Goal: Task Accomplishment & Management: Complete application form

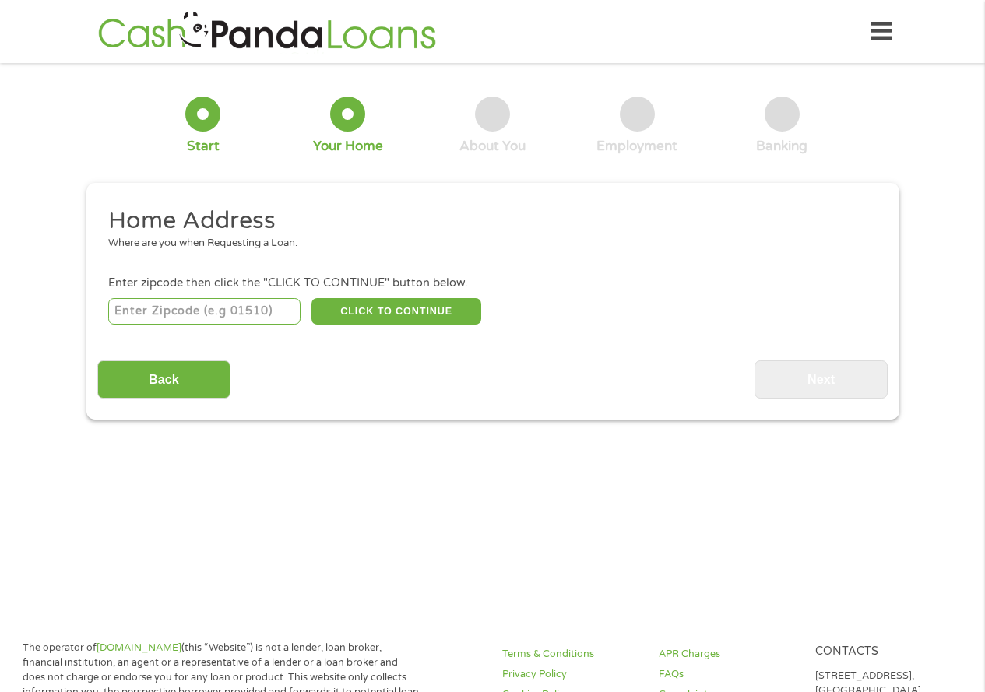
click at [222, 316] on input "number" at bounding box center [204, 311] width 192 height 26
type input "91325"
click at [412, 311] on button "CLICK TO CONTINUE" at bounding box center [396, 311] width 170 height 26
type input "91325"
type input "Northridge"
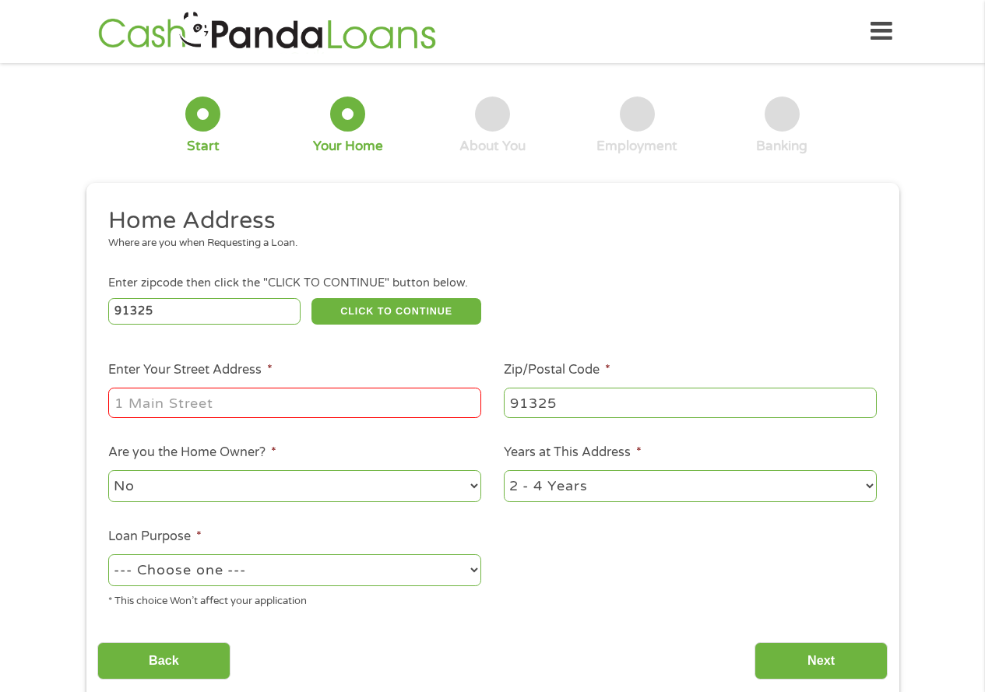
click at [187, 403] on input "Enter Your Street Address *" at bounding box center [294, 403] width 373 height 30
type input "[STREET_ADDRESS]"
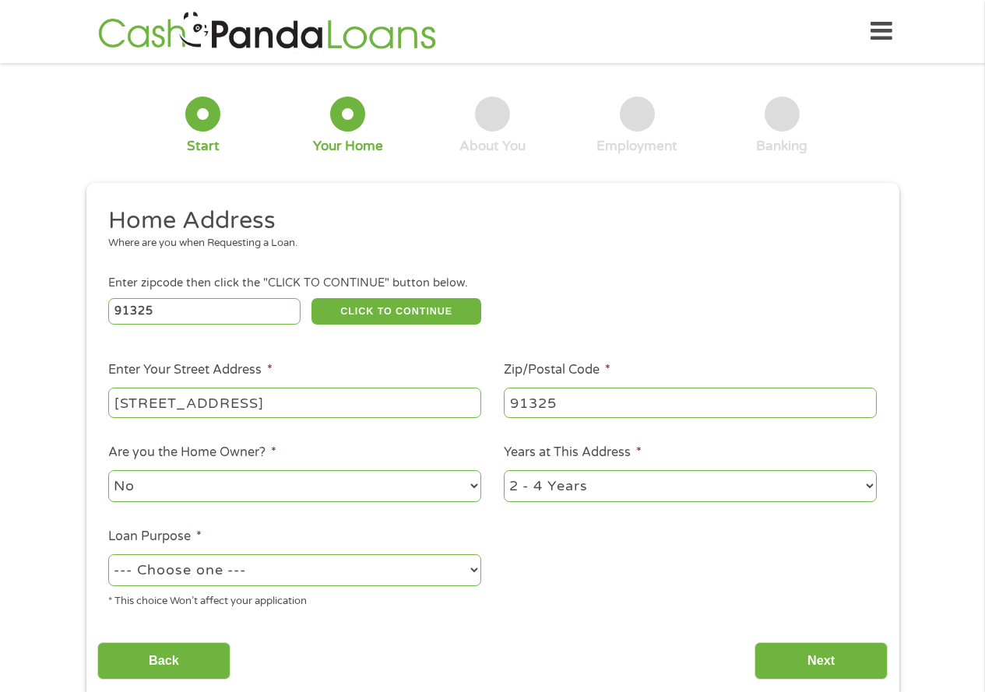
click at [870, 487] on select "1 Year or less 1 - 2 Years 2 - 4 Years Over 4 Years" at bounding box center [690, 486] width 373 height 32
click at [473, 484] on select "No Yes" at bounding box center [294, 486] width 373 height 32
click at [108, 470] on select "No Yes" at bounding box center [294, 486] width 373 height 32
click at [371, 572] on select "--- Choose one --- Pay Bills Debt Consolidation Home Improvement Major Purchase…" at bounding box center [294, 570] width 373 height 32
select select "other"
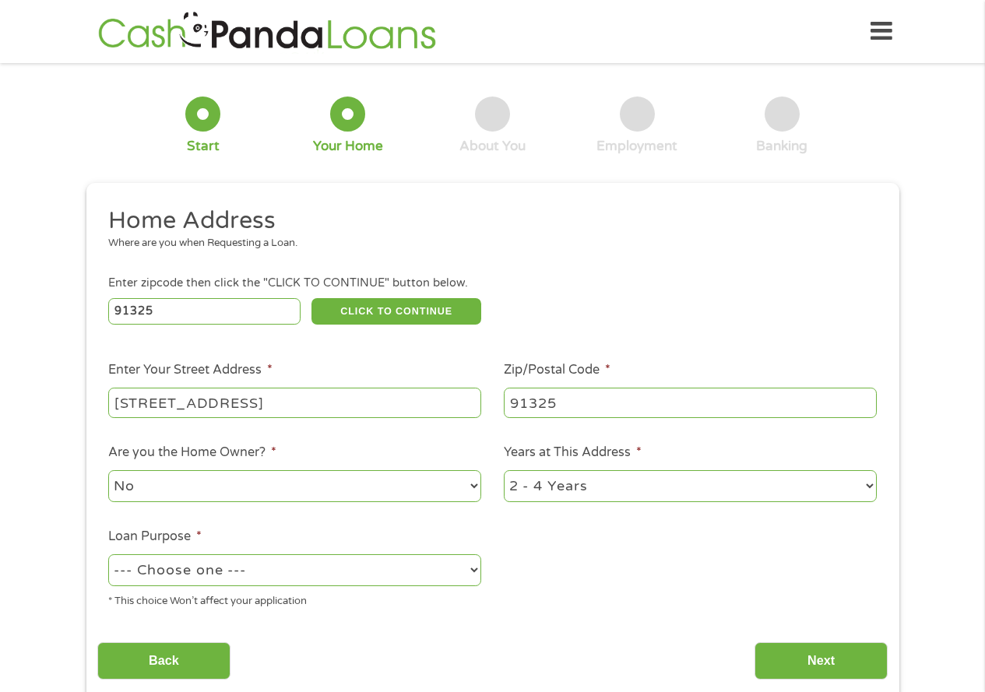
click at [108, 554] on select "--- Choose one --- Pay Bills Debt Consolidation Home Improvement Major Purchase…" at bounding box center [294, 570] width 373 height 32
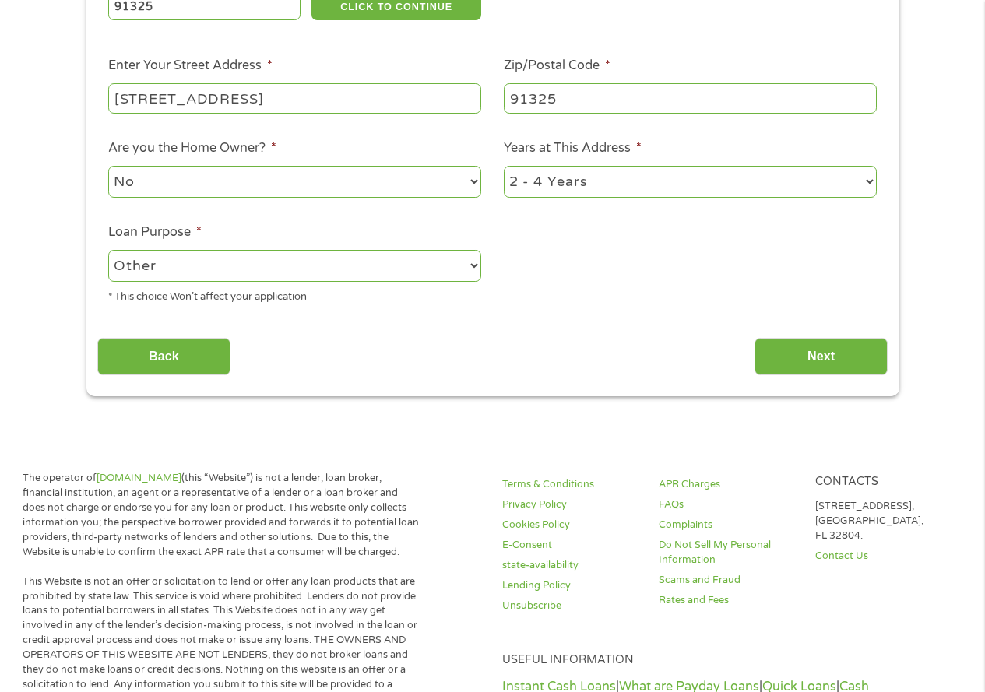
scroll to position [311, 0]
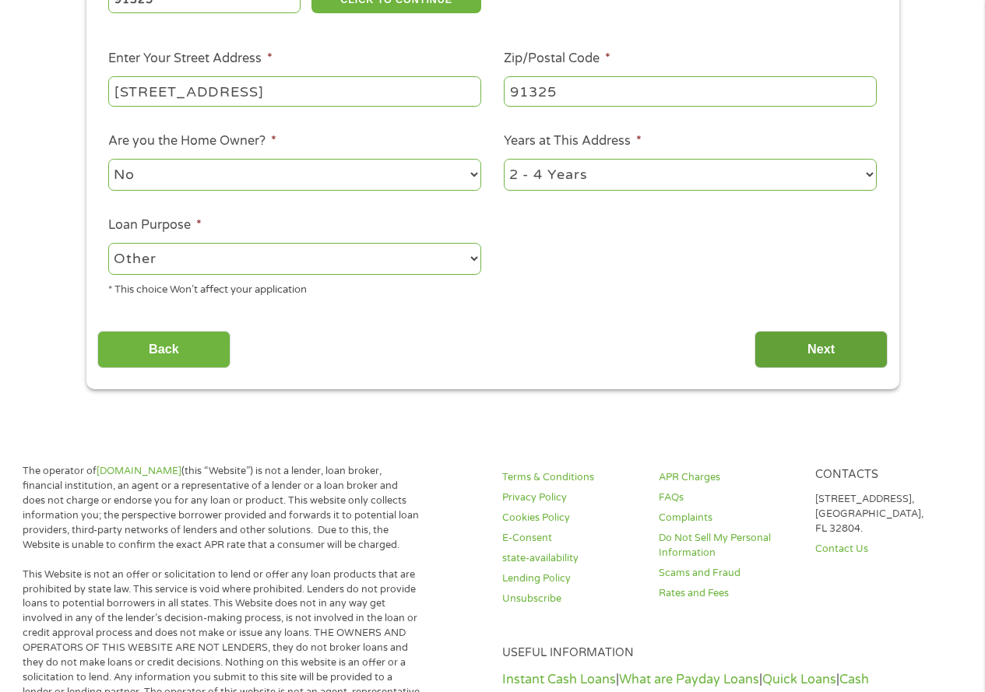
click at [839, 347] on input "Next" at bounding box center [821, 350] width 133 height 38
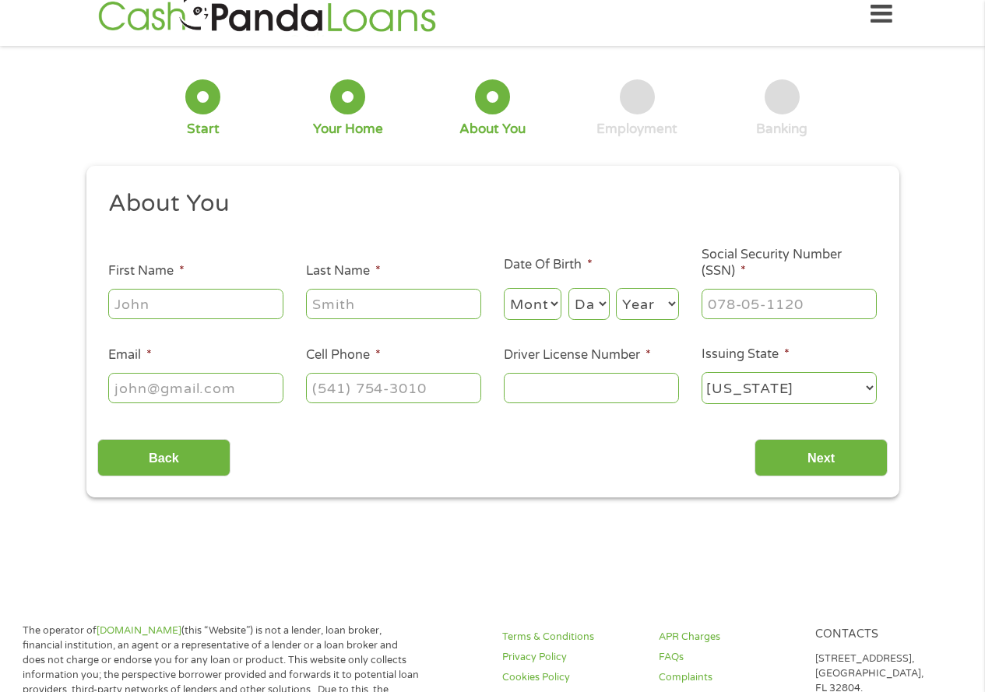
scroll to position [0, 0]
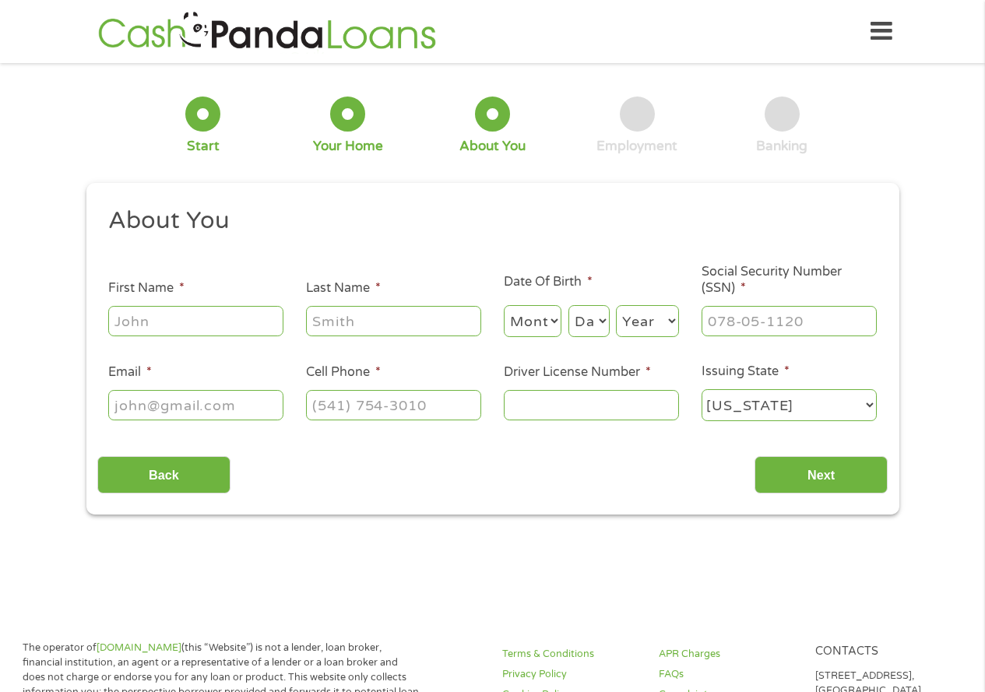
click at [210, 326] on input "First Name *" at bounding box center [195, 321] width 175 height 30
type input "[PERSON_NAME] [PERSON_NAME]"
type input "[PERSON_NAME]"
type input "[PERSON_NAME][EMAIL_ADDRESS][PERSON_NAME][DOMAIN_NAME]"
type input "[PHONE_NUMBER]"
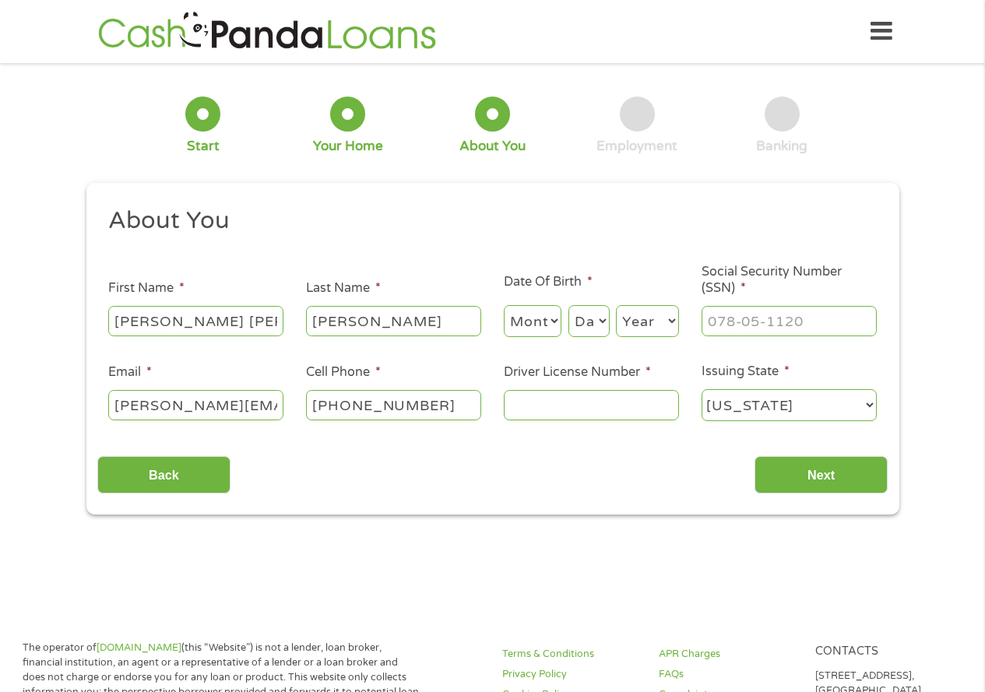
click at [270, 410] on input "[PERSON_NAME][EMAIL_ADDRESS][PERSON_NAME][DOMAIN_NAME]" at bounding box center [195, 405] width 175 height 30
type input "[EMAIL_ADDRESS][DOMAIN_NAME]"
click at [556, 318] on select "Month 1 2 3 4 5 6 7 8 9 10 11 12" at bounding box center [533, 321] width 58 height 32
select select "12"
click at [504, 305] on select "Month 1 2 3 4 5 6 7 8 9 10 11 12" at bounding box center [533, 321] width 58 height 32
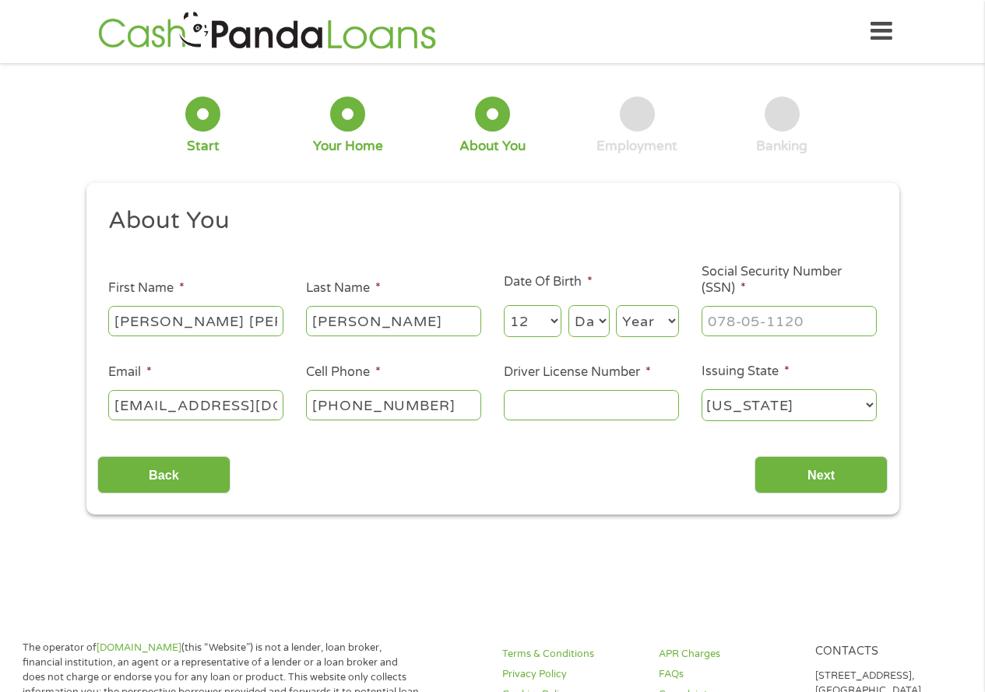
click at [606, 321] on select "Day 1 2 3 4 5 6 7 8 9 10 11 12 13 14 15 16 17 18 19 20 21 22 23 24 25 26 27 28 …" at bounding box center [588, 321] width 41 height 32
select select "25"
click at [568, 305] on select "Day 1 2 3 4 5 6 7 8 9 10 11 12 13 14 15 16 17 18 19 20 21 22 23 24 25 26 27 28 …" at bounding box center [588, 321] width 41 height 32
click at [665, 321] on select "Year [DATE] 2006 2005 2004 2003 2002 2001 2000 1999 1998 1997 1996 1995 1994 19…" at bounding box center [647, 321] width 63 height 32
select select "1972"
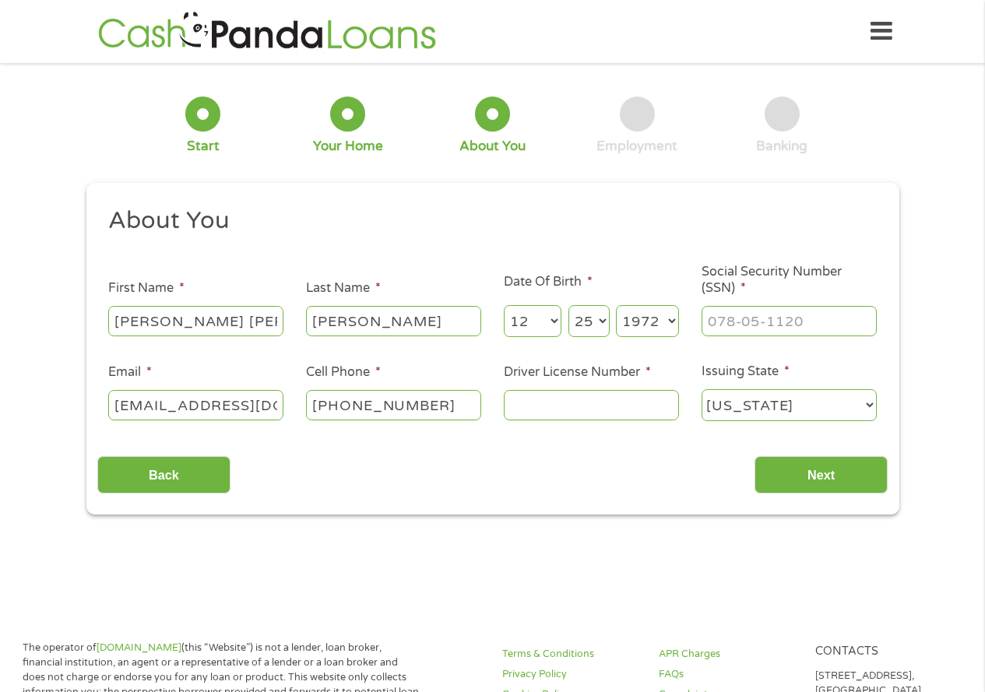
click at [616, 305] on select "Year [DATE] 2006 2005 2004 2003 2002 2001 2000 1999 1998 1997 1996 1995 1994 19…" at bounding box center [647, 321] width 63 height 32
click at [722, 325] on input "___-__-____" at bounding box center [789, 321] width 175 height 30
type input "775-88-7142"
click at [577, 410] on input "Driver License Number *" at bounding box center [591, 405] width 175 height 30
type input "y"
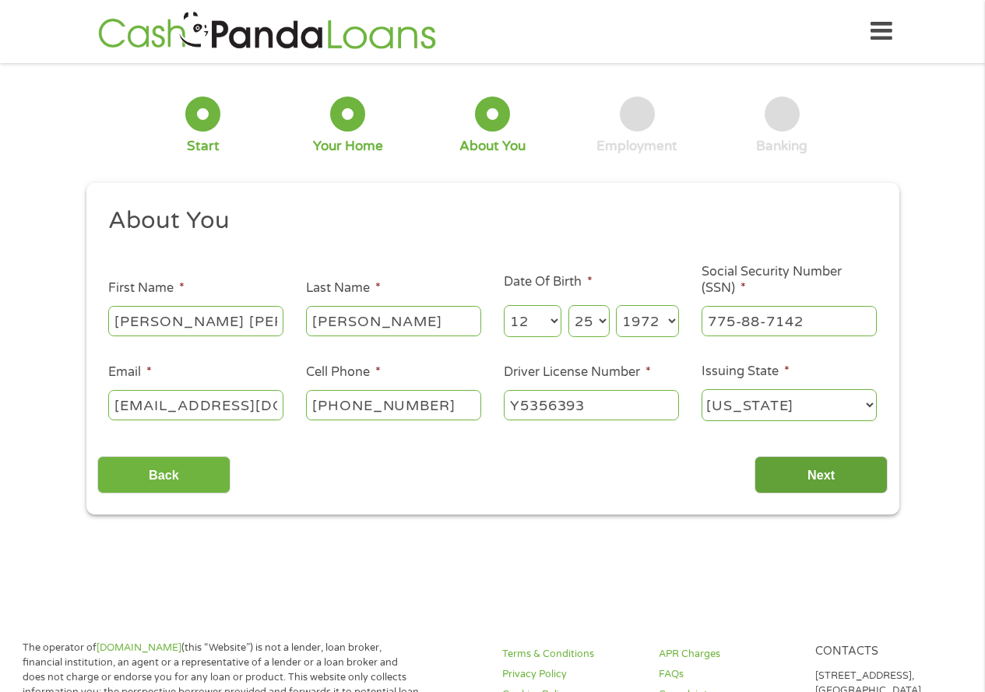
type input "Y5356393"
click at [801, 467] on input "Next" at bounding box center [821, 475] width 133 height 38
click at [840, 474] on input "Next" at bounding box center [821, 475] width 133 height 38
click at [850, 470] on input "Next" at bounding box center [821, 475] width 133 height 38
click at [850, 399] on select "[US_STATE] [US_STATE] [US_STATE] [US_STATE] [US_STATE] [US_STATE] [US_STATE] [U…" at bounding box center [789, 405] width 175 height 32
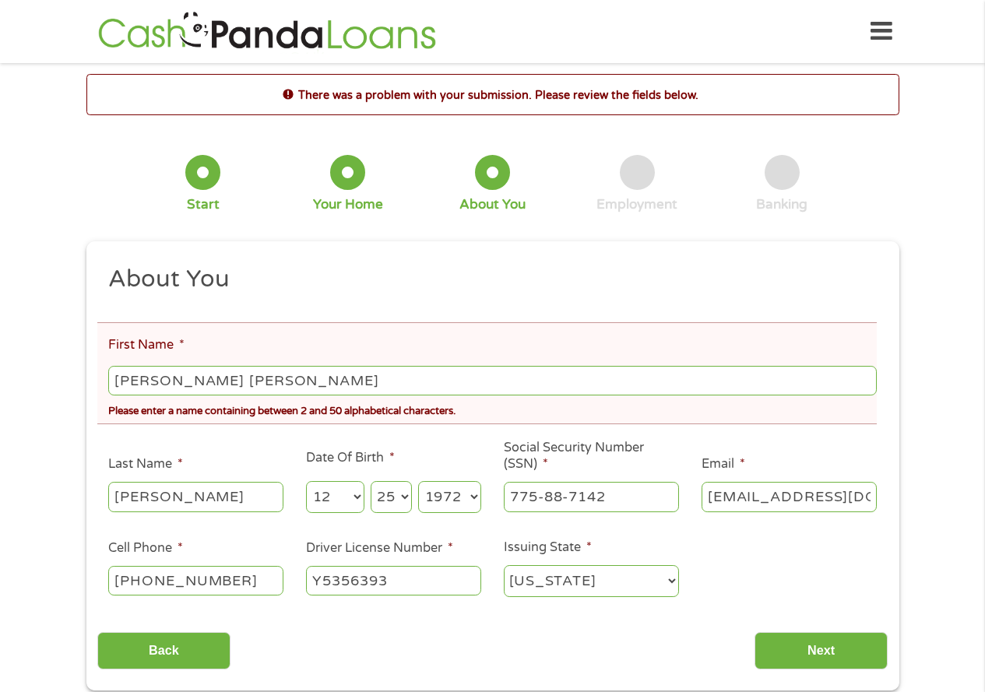
scroll to position [6, 6]
click at [152, 384] on input "[PERSON_NAME] [PERSON_NAME]" at bounding box center [492, 381] width 768 height 30
click at [155, 380] on input "[PERSON_NAME] [PERSON_NAME]" at bounding box center [492, 381] width 768 height 30
type input "MariaCristina"
click at [836, 652] on input "Next" at bounding box center [821, 651] width 133 height 38
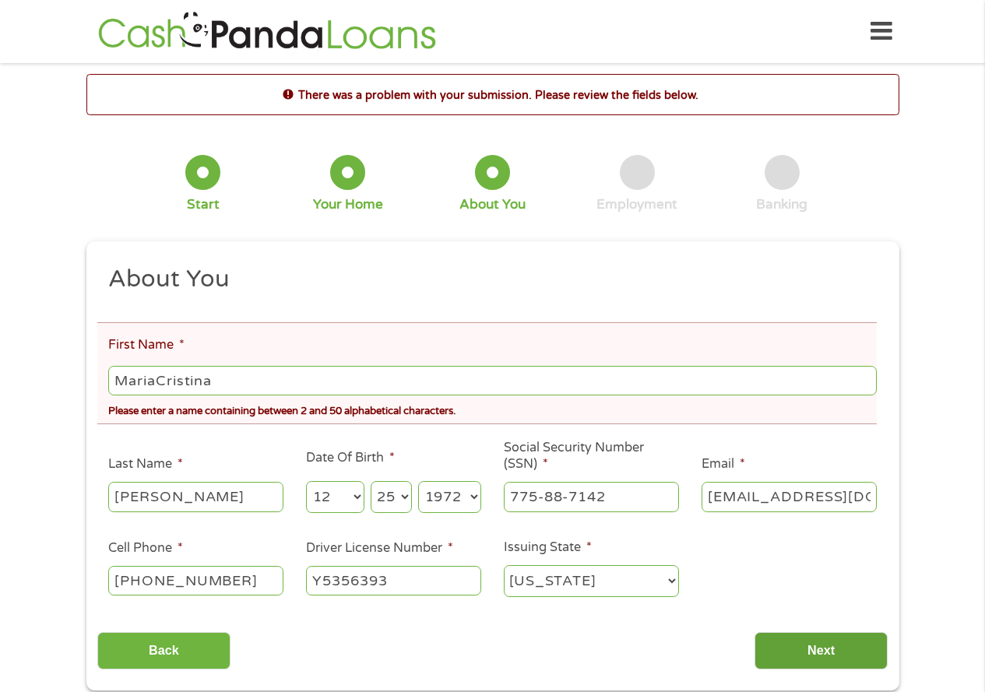
click at [834, 653] on input "Next" at bounding box center [821, 651] width 133 height 38
click at [230, 383] on input "MariaCristina" at bounding box center [492, 381] width 768 height 30
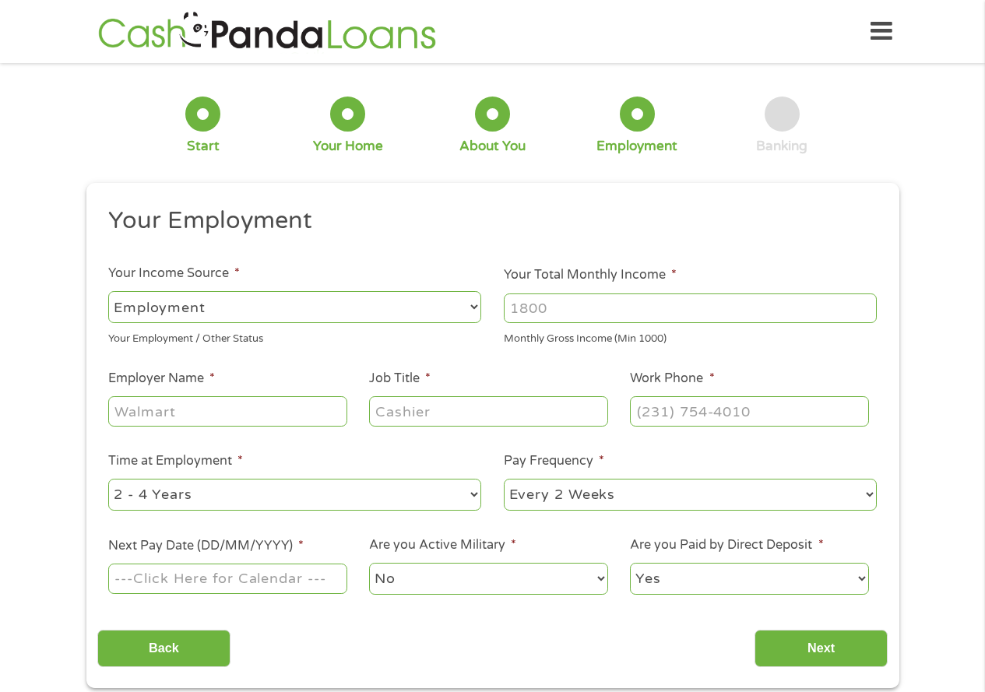
click at [473, 307] on select "--- Choose one --- Employment [DEMOGRAPHIC_DATA] Benefits" at bounding box center [294, 307] width 373 height 32
click at [108, 291] on select "--- Choose one --- Employment [DEMOGRAPHIC_DATA] Benefits" at bounding box center [294, 307] width 373 height 32
click at [617, 306] on input "Your Total Monthly Income *" at bounding box center [690, 309] width 373 height 30
click at [864, 312] on input "1000" at bounding box center [690, 309] width 373 height 30
type input "1"
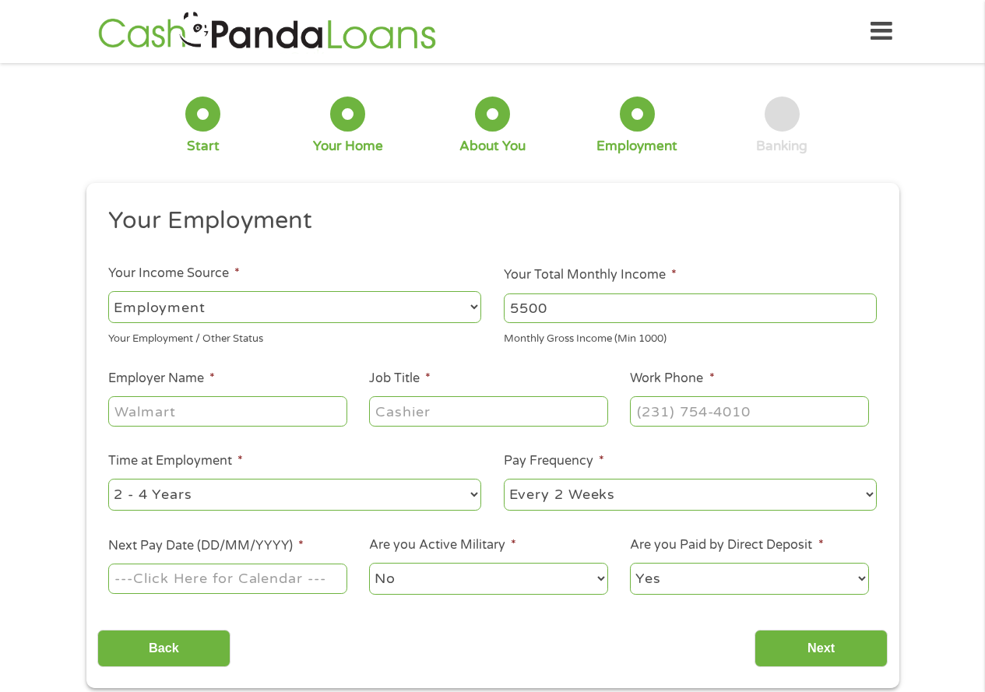
type input "5500"
click at [196, 411] on input "Employer Name *" at bounding box center [227, 411] width 238 height 30
type input "l"
type input "Los Angeles [DEMOGRAPHIC_DATA] Health"
click at [475, 410] on input "Job Title *" at bounding box center [488, 411] width 238 height 30
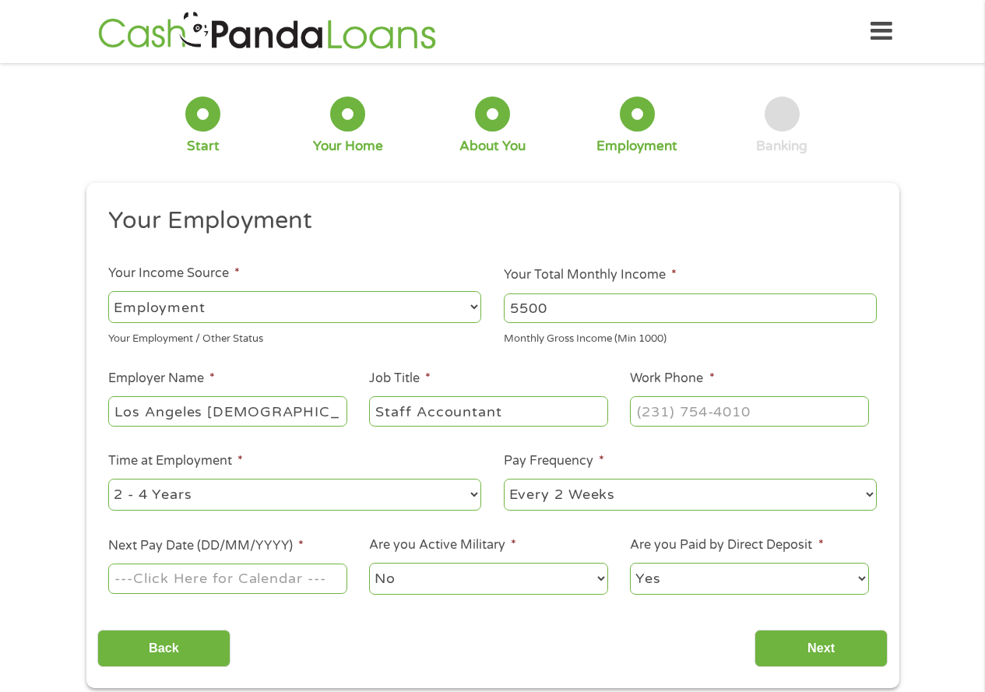
type input "Staff Accountant"
click at [646, 414] on input "(___) ___-____" at bounding box center [749, 411] width 238 height 30
type input "[PHONE_NUMBER]"
click at [361, 495] on select "--- Choose one --- 1 Year or less 1 - 2 Years 2 - 4 Years Over 4 Years" at bounding box center [294, 495] width 373 height 32
click at [800, 496] on select "--- Choose one --- Every 2 Weeks Every Week Monthly Semi-Monthly" at bounding box center [690, 495] width 373 height 32
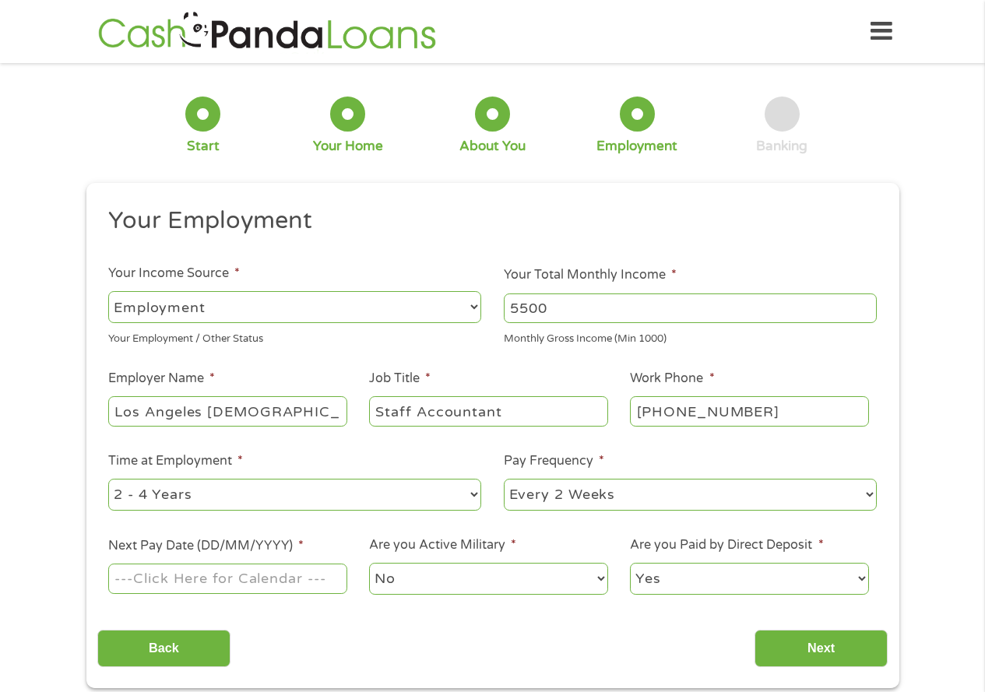
click at [504, 479] on select "--- Choose one --- Every 2 Weeks Every Week Monthly Semi-Monthly" at bounding box center [690, 495] width 373 height 32
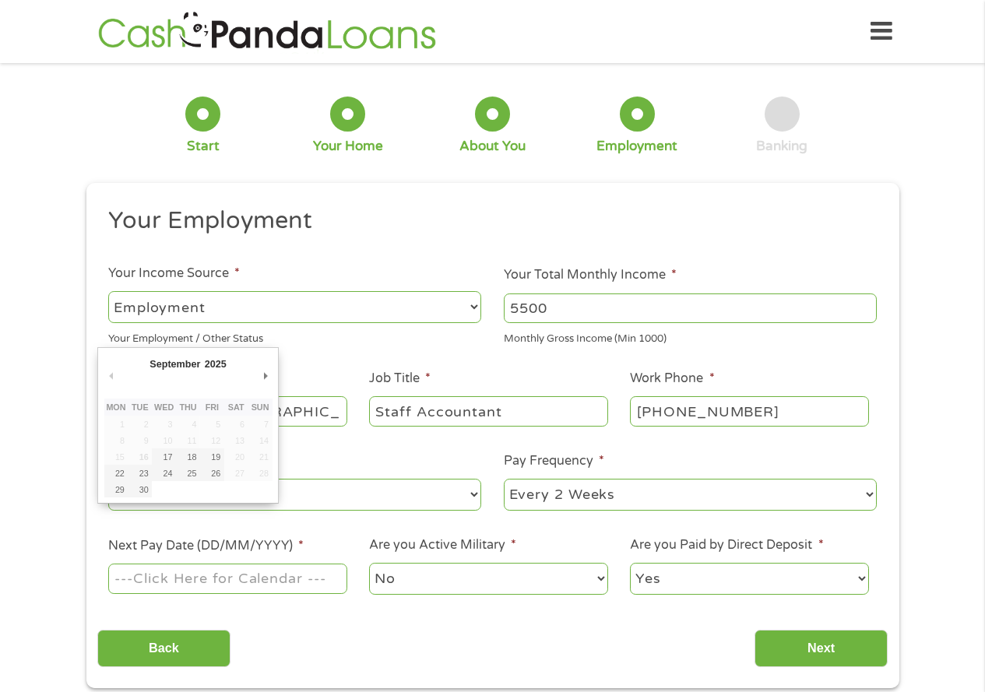
click at [253, 578] on input "Next Pay Date (DD/MM/YYYY) *" at bounding box center [227, 579] width 238 height 30
click at [122, 578] on input "Next Pay Date (DD/MM/YYYY) *" at bounding box center [227, 579] width 238 height 30
click at [435, 652] on div "Back Next" at bounding box center [492, 642] width 790 height 49
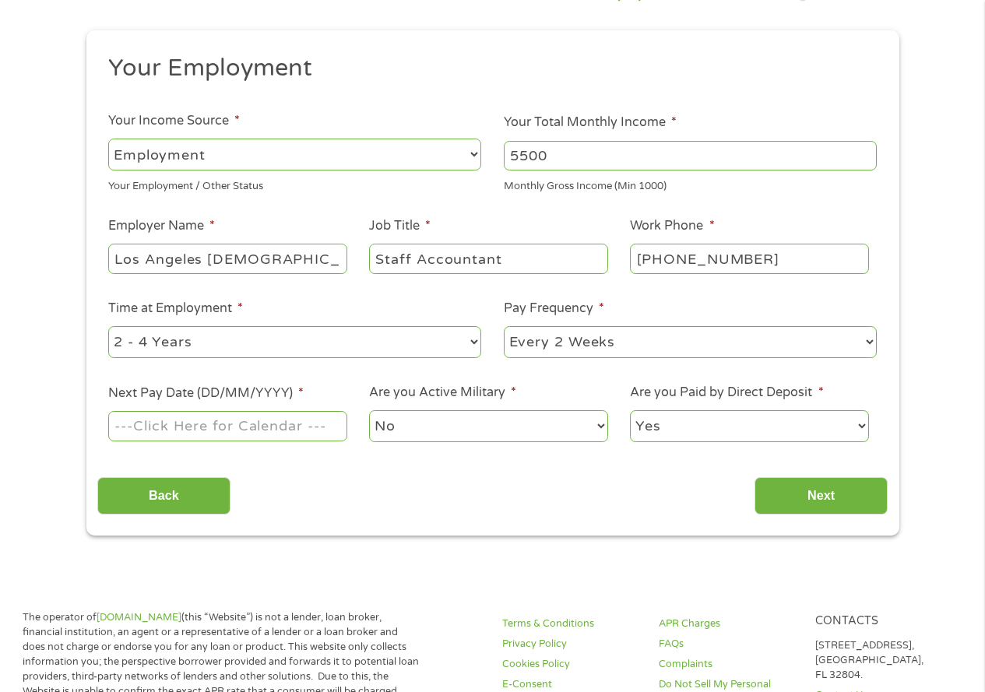
scroll to position [156, 0]
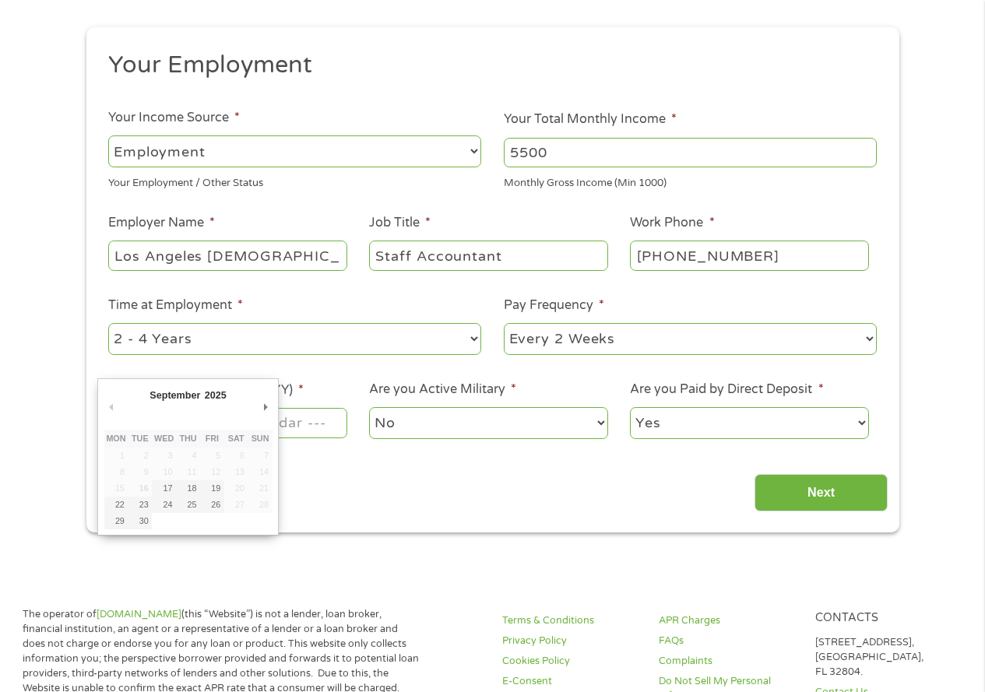
click at [283, 418] on input "Next Pay Date (DD/MM/YYYY) *" at bounding box center [227, 423] width 238 height 30
type input "[DATE]"
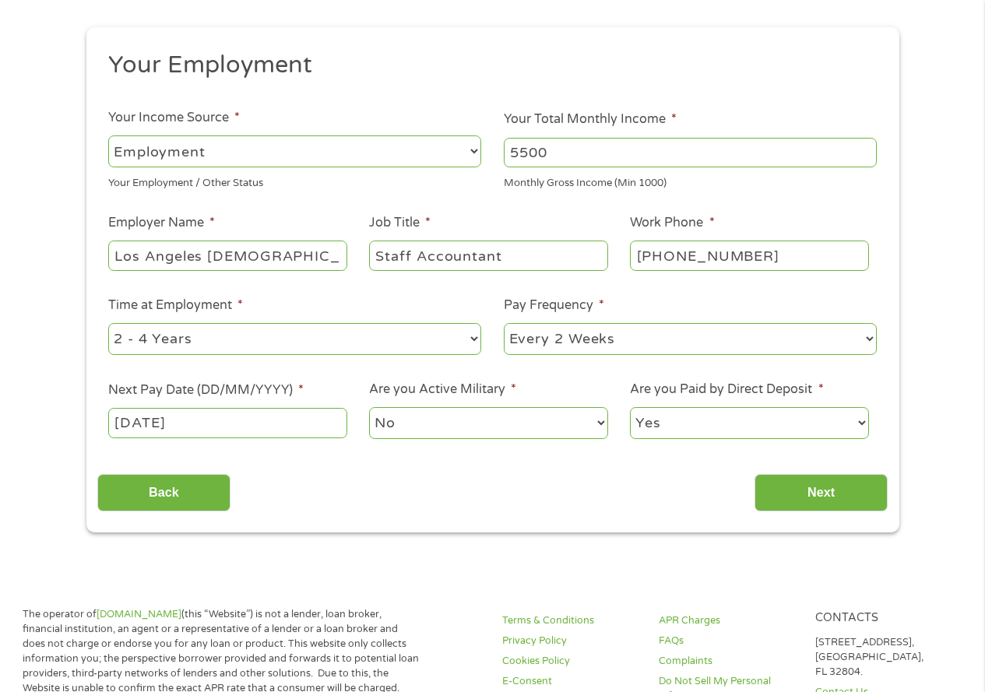
click at [537, 414] on select "No Yes" at bounding box center [488, 423] width 238 height 32
click at [369, 407] on select "No Yes" at bounding box center [488, 423] width 238 height 32
click at [822, 425] on select "Yes No" at bounding box center [749, 423] width 238 height 32
click at [630, 407] on select "Yes No" at bounding box center [749, 423] width 238 height 32
click at [822, 491] on input "Next" at bounding box center [821, 493] width 133 height 38
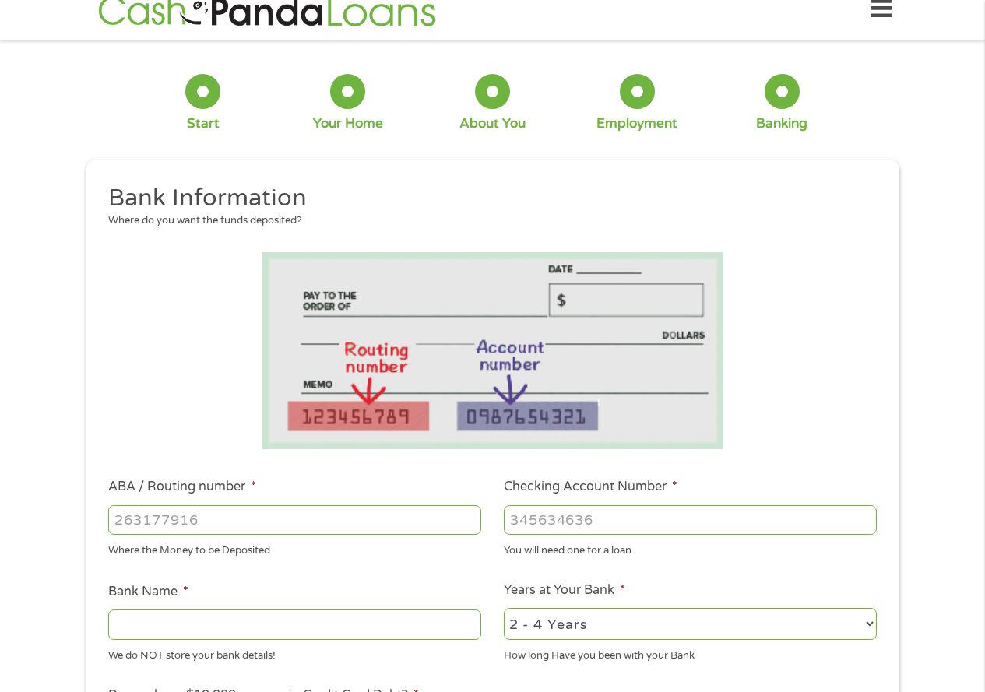
scroll to position [0, 0]
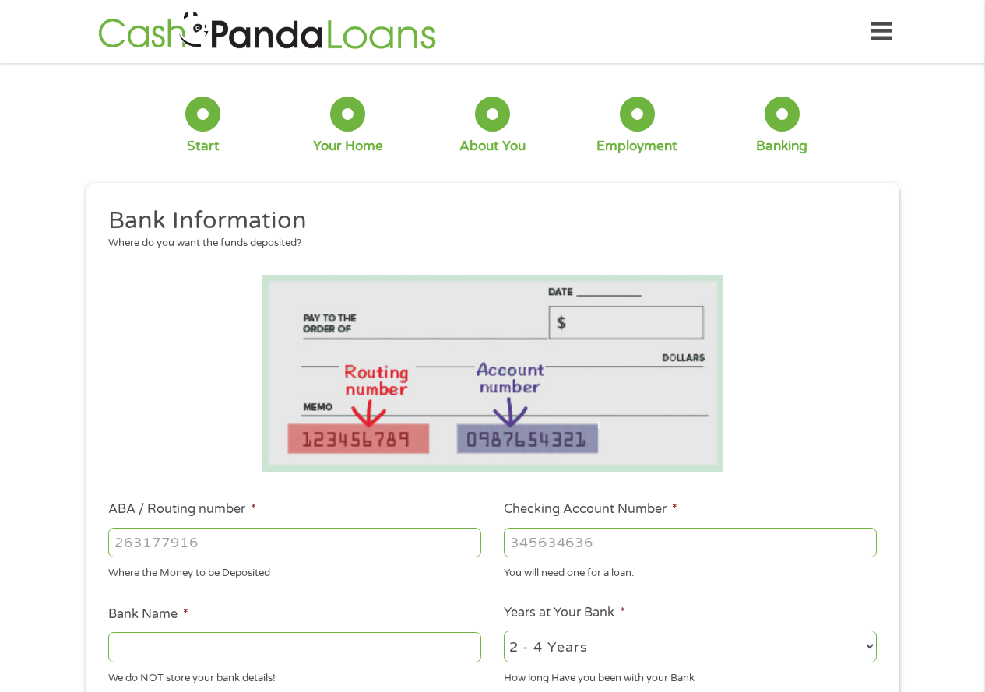
click at [262, 539] on input "ABA / Routing number *" at bounding box center [294, 543] width 373 height 30
type input "121000358"
type input "BANK OF AMERICA NA"
type input "121000358"
click at [581, 540] on input "Checking Account Number *" at bounding box center [690, 543] width 373 height 30
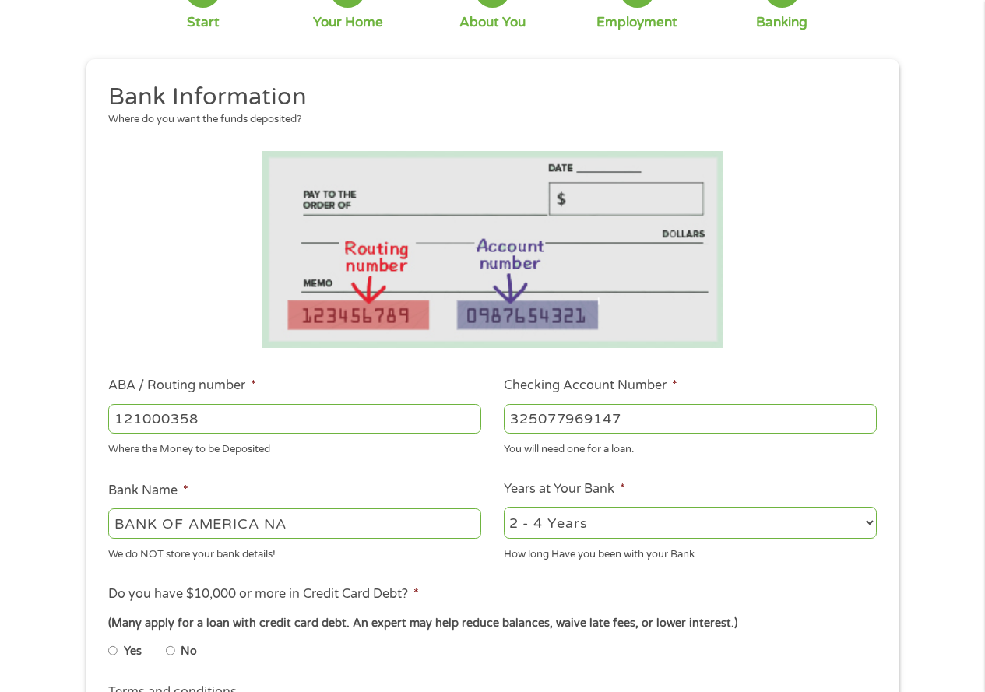
scroll to position [156, 0]
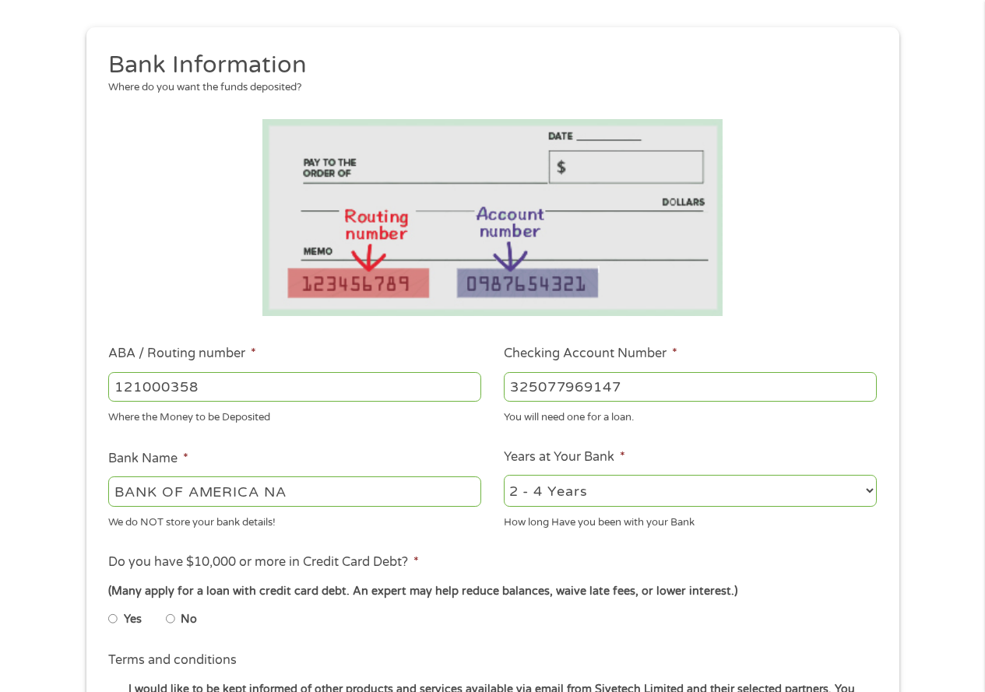
type input "325077969147"
click at [794, 494] on select "2 - 4 Years 6 - 12 Months 1 - 2 Years Over 4 Years" at bounding box center [690, 491] width 373 height 32
select select "60months"
click at [504, 475] on select "2 - 4 Years 6 - 12 Months 1 - 2 Years Over 4 Years" at bounding box center [690, 491] width 373 height 32
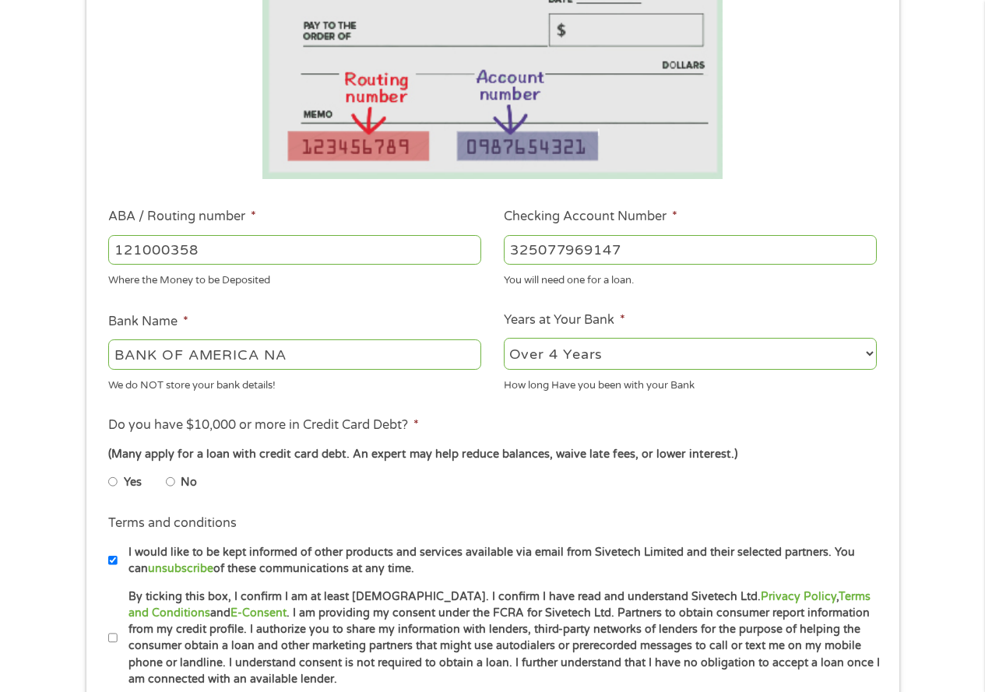
scroll to position [311, 0]
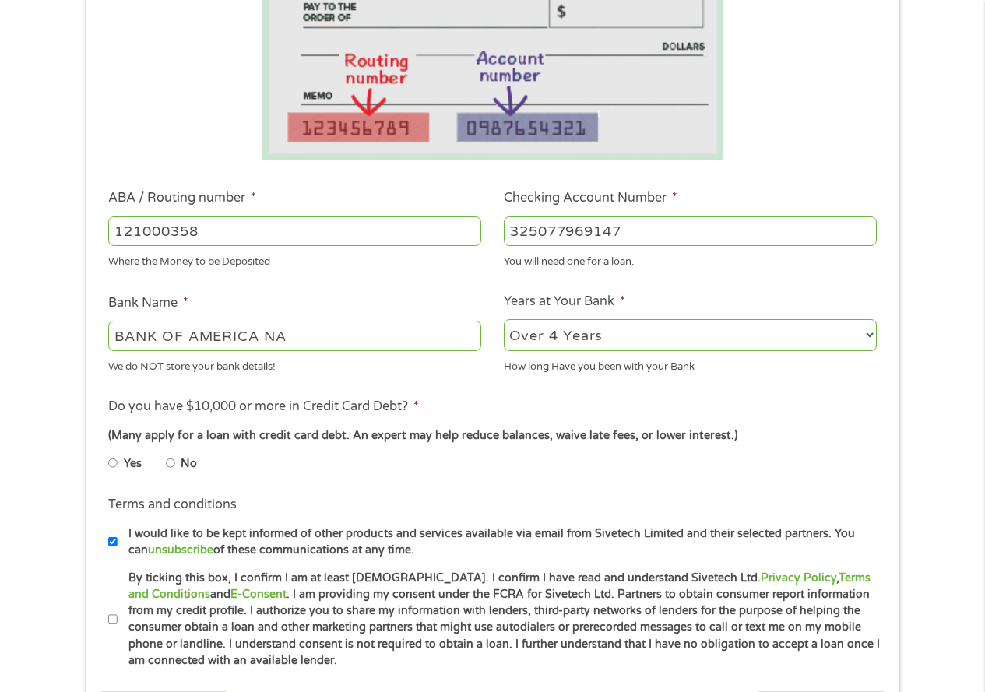
click at [118, 463] on li "Yes" at bounding box center [137, 464] width 58 height 30
click at [111, 462] on input "Yes" at bounding box center [112, 463] width 9 height 25
radio input "true"
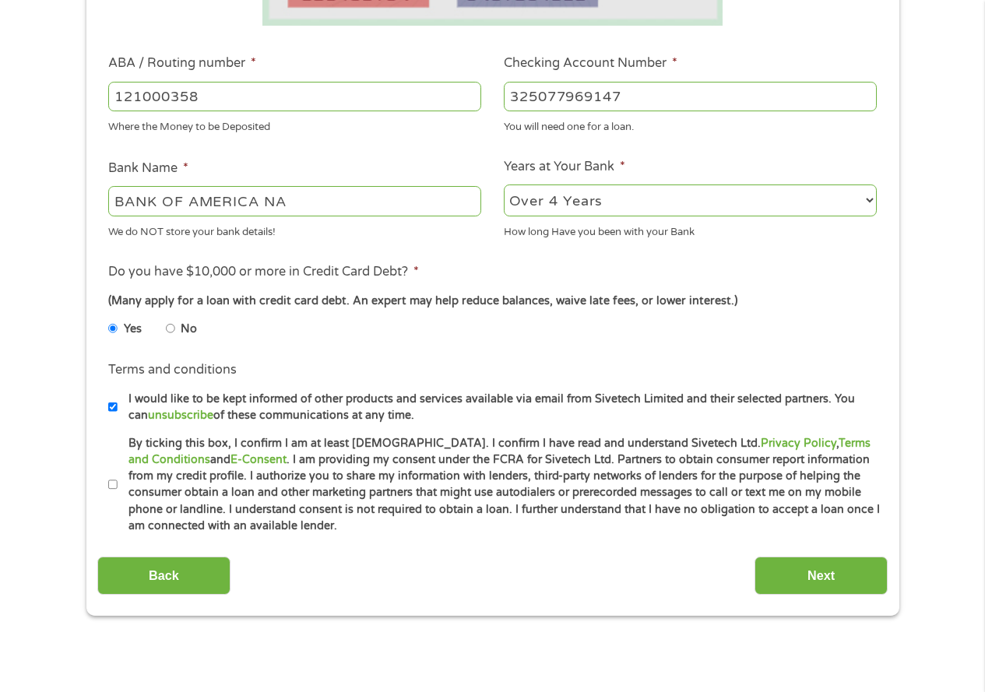
scroll to position [467, 0]
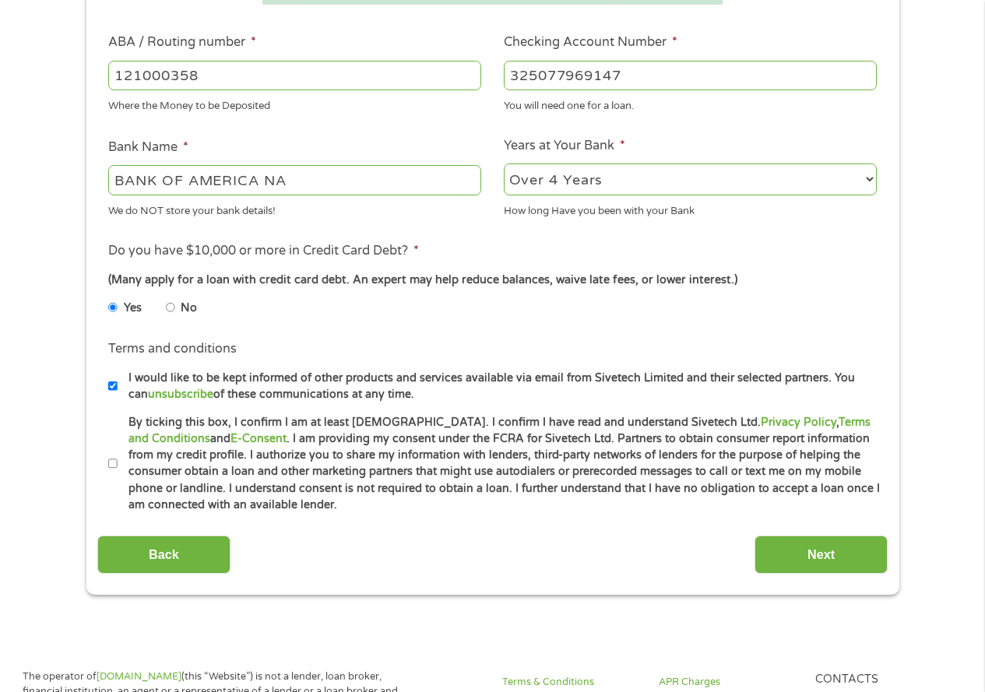
click at [114, 463] on input "By ticking this box, I confirm I am at least [DEMOGRAPHIC_DATA]. I confirm I ha…" at bounding box center [112, 464] width 9 height 25
checkbox input "true"
click at [842, 554] on input "Next" at bounding box center [821, 555] width 133 height 38
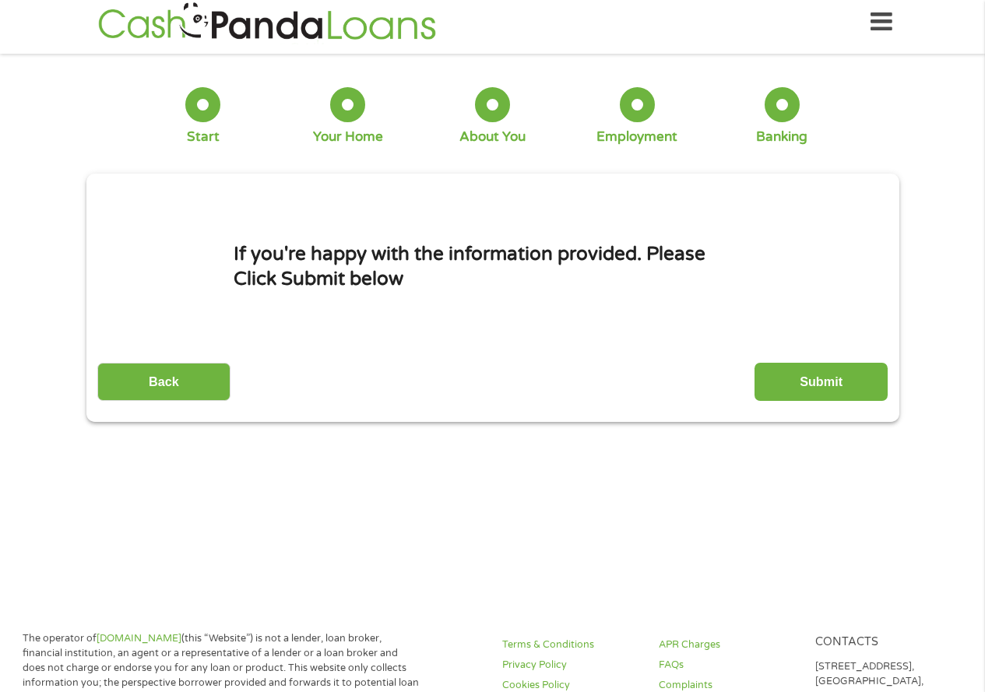
scroll to position [0, 0]
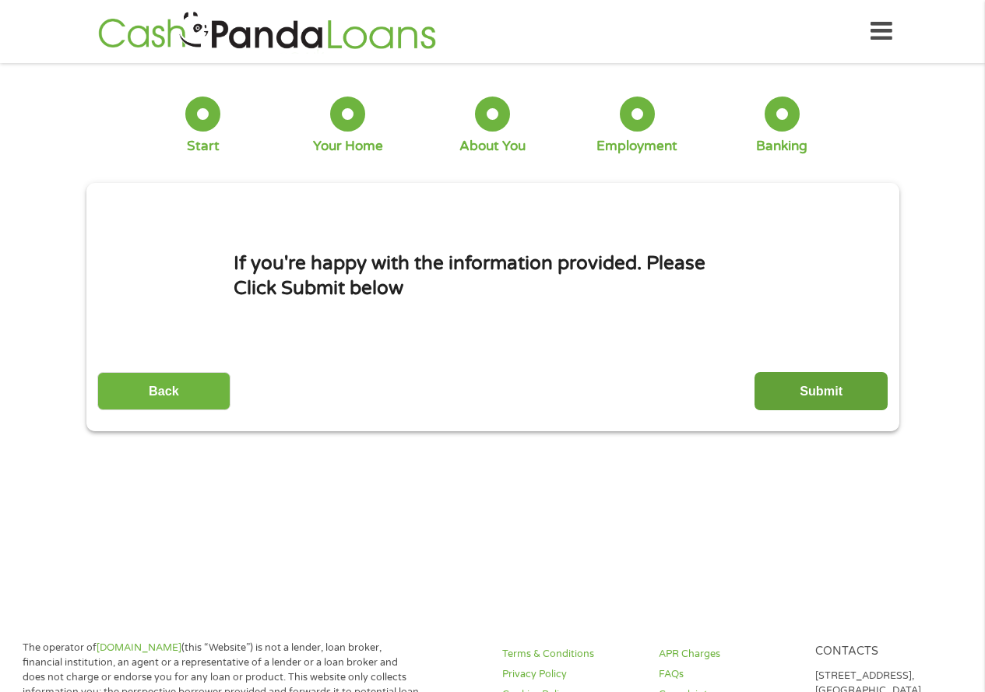
click at [836, 380] on input "Submit" at bounding box center [821, 391] width 133 height 38
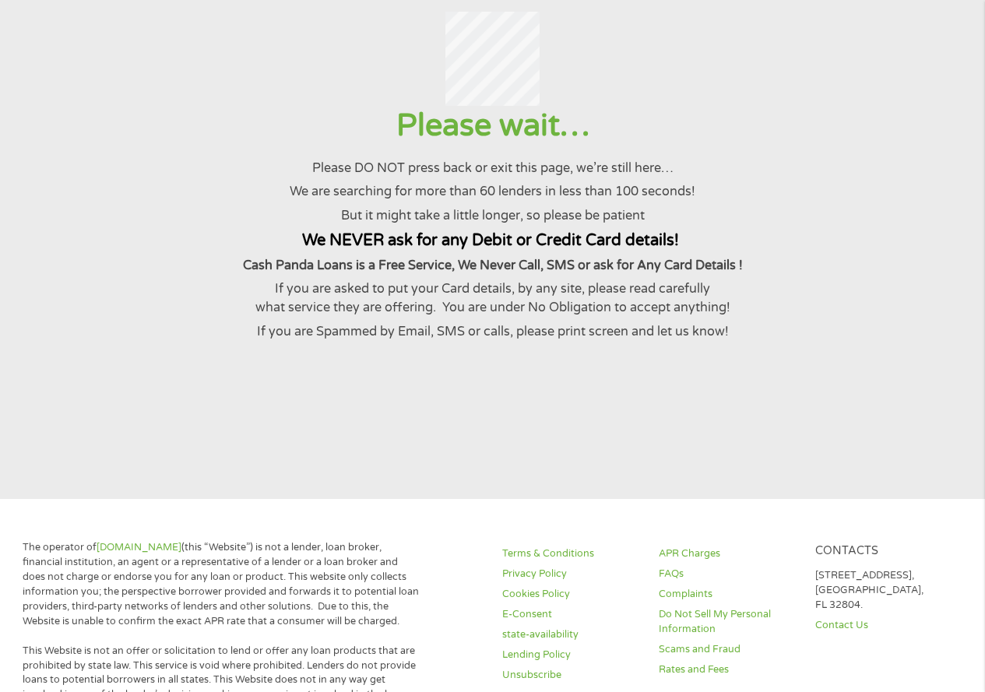
scroll to position [90, 0]
